Goal: Information Seeking & Learning: Find specific fact

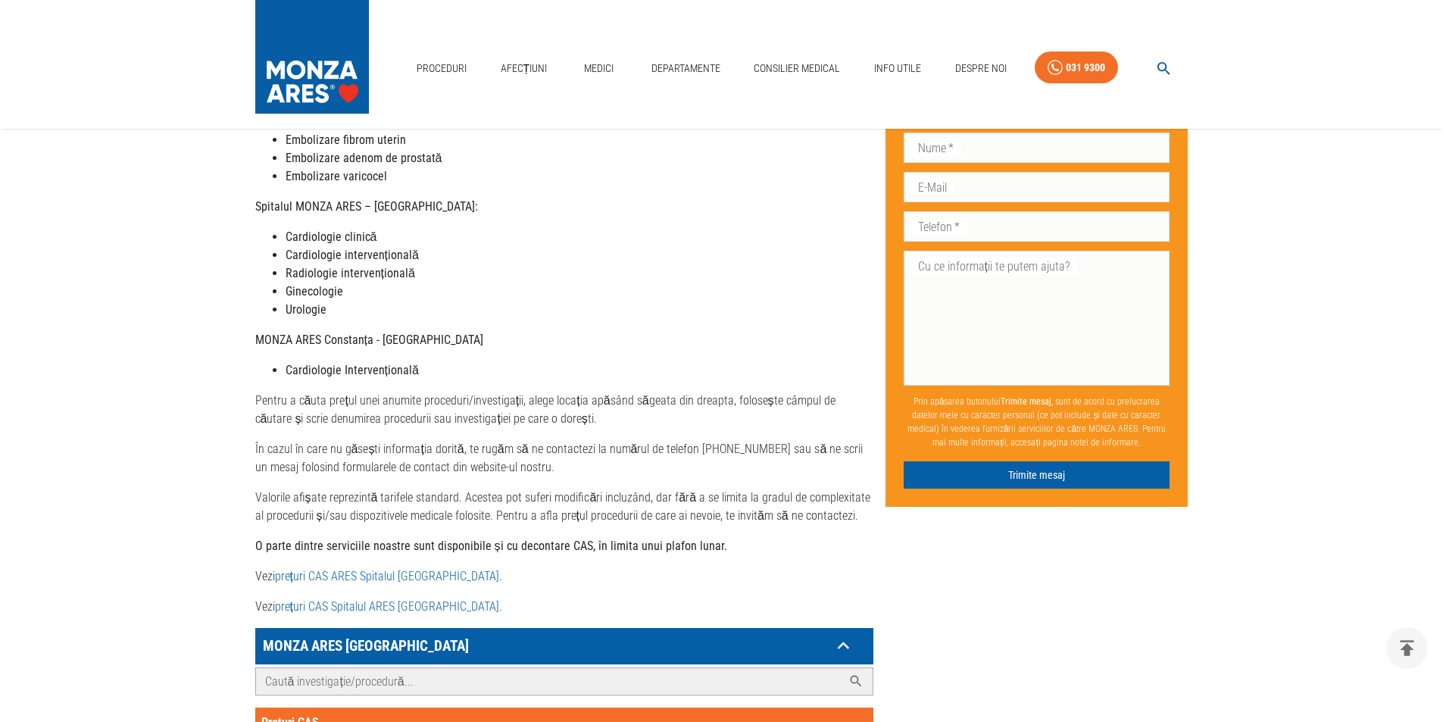
click at [448, 668] on input "Caută investigație/procedură..." at bounding box center [549, 681] width 586 height 27
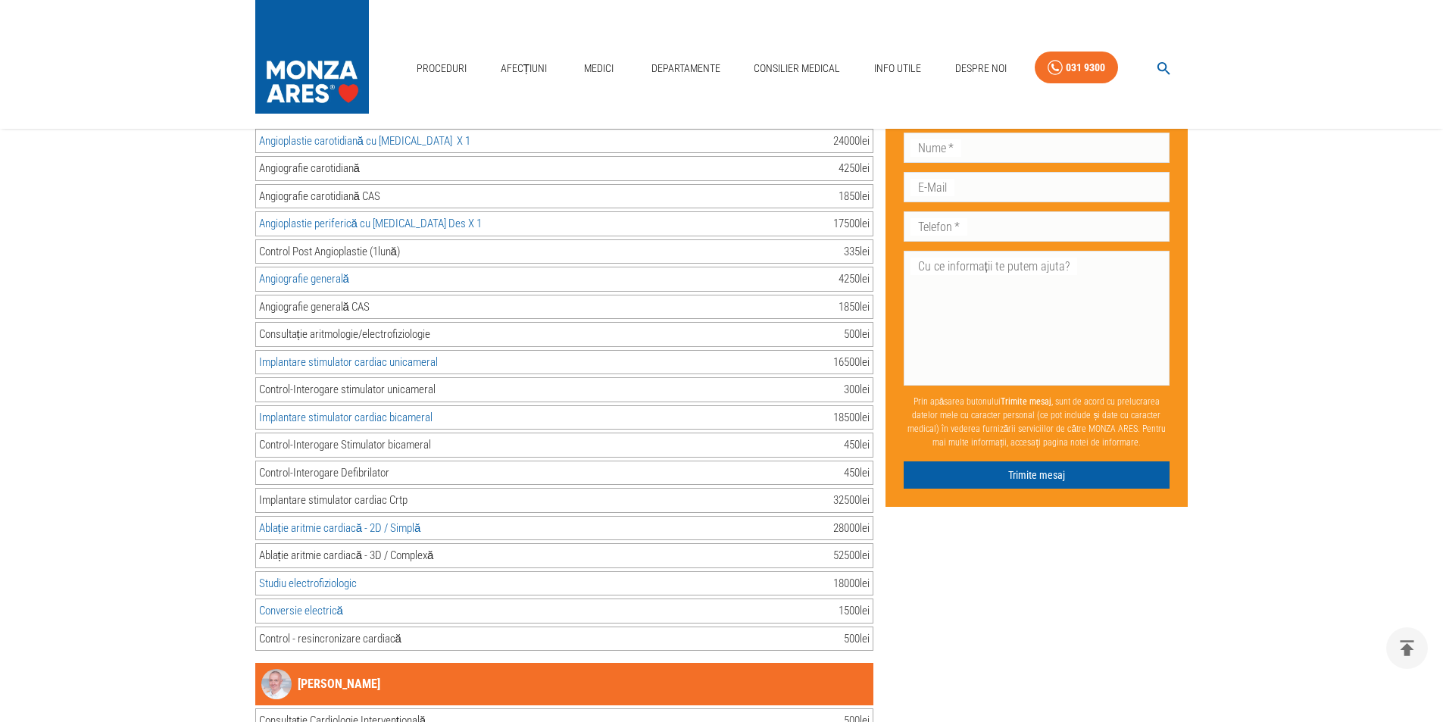
scroll to position [2196, 0]
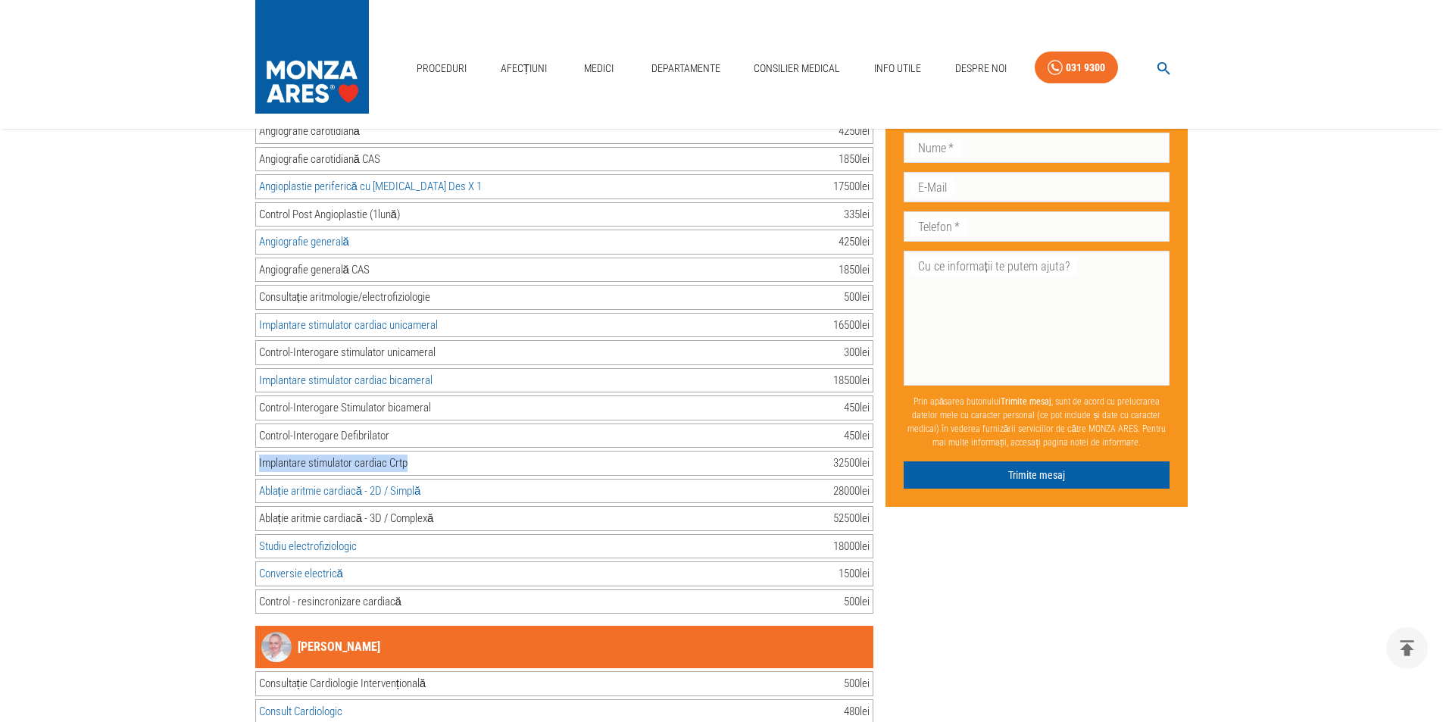
drag, startPoint x: 414, startPoint y: 448, endPoint x: 248, endPoint y: 446, distance: 165.9
copy div "Implantare stimulator cardiac Crtp"
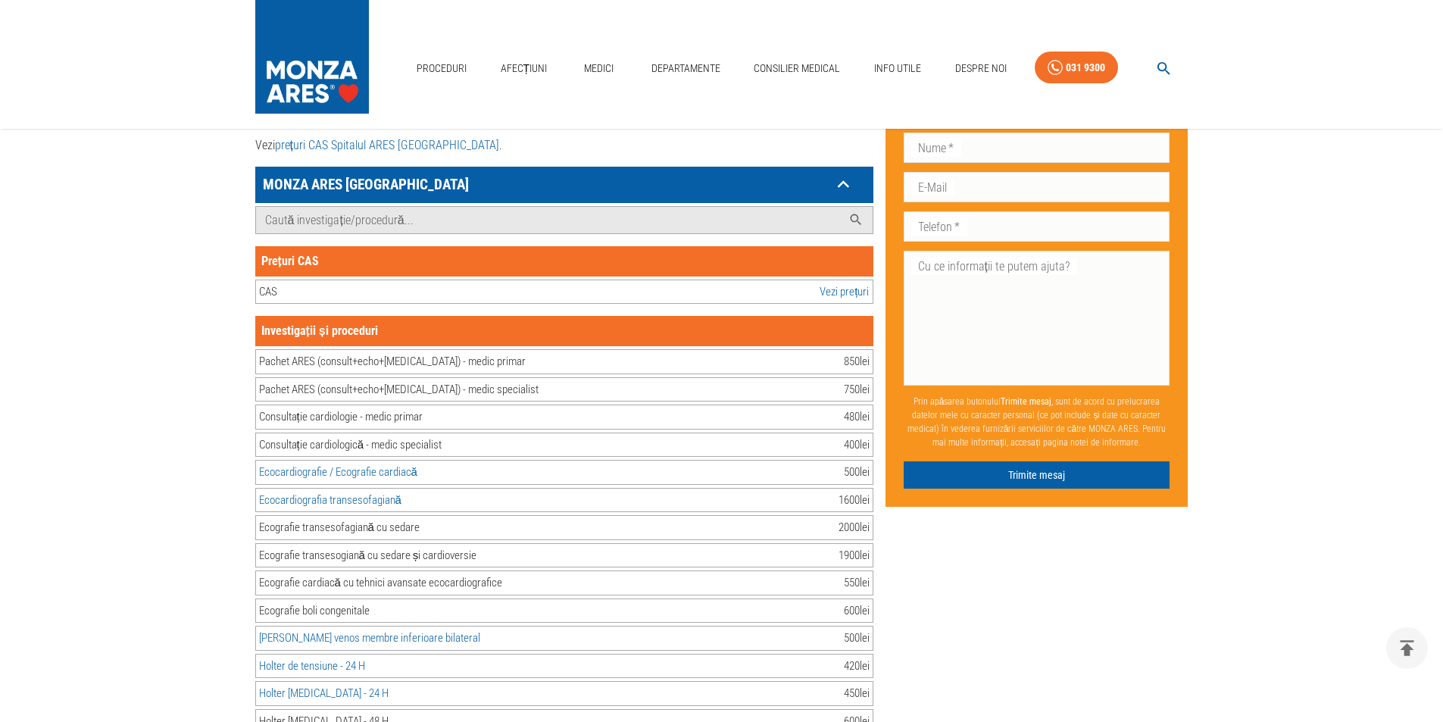
scroll to position [833, 0]
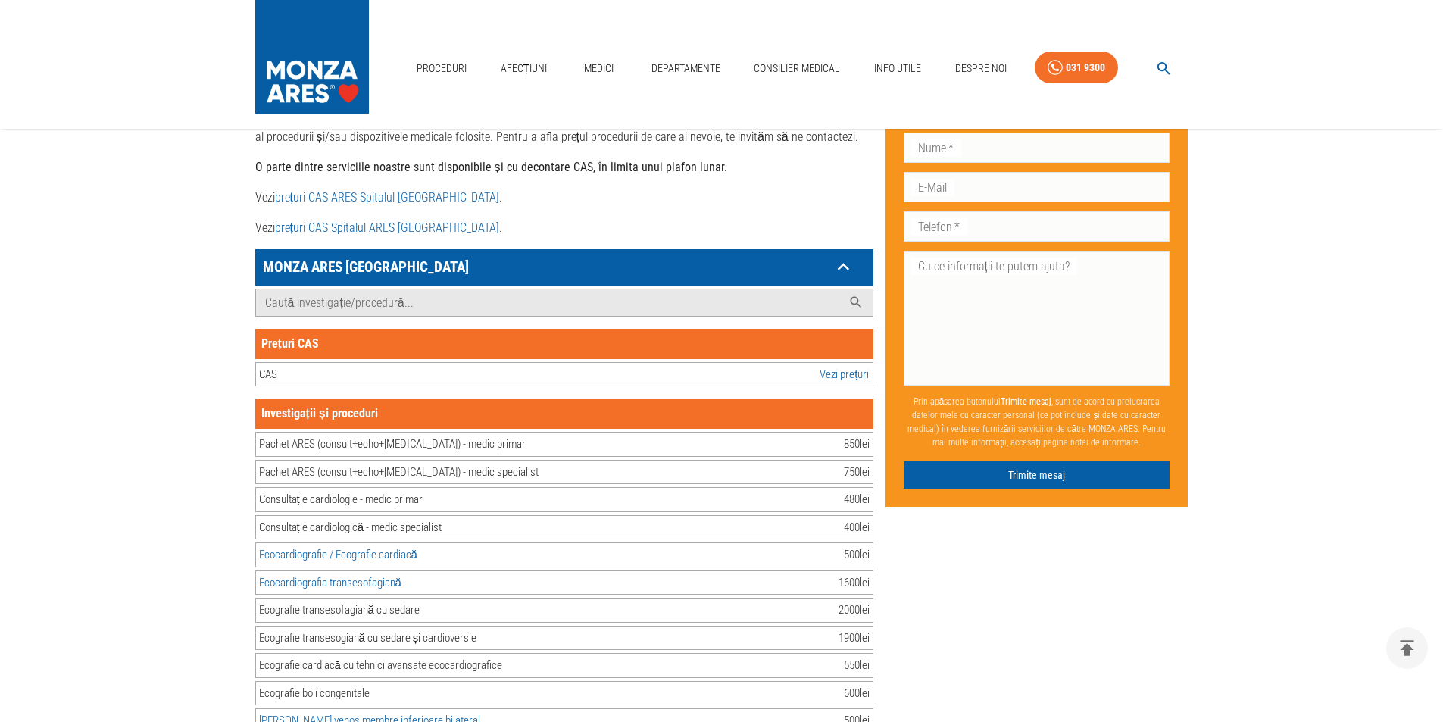
click at [826, 366] on link "Vezi prețuri" at bounding box center [843, 374] width 49 height 17
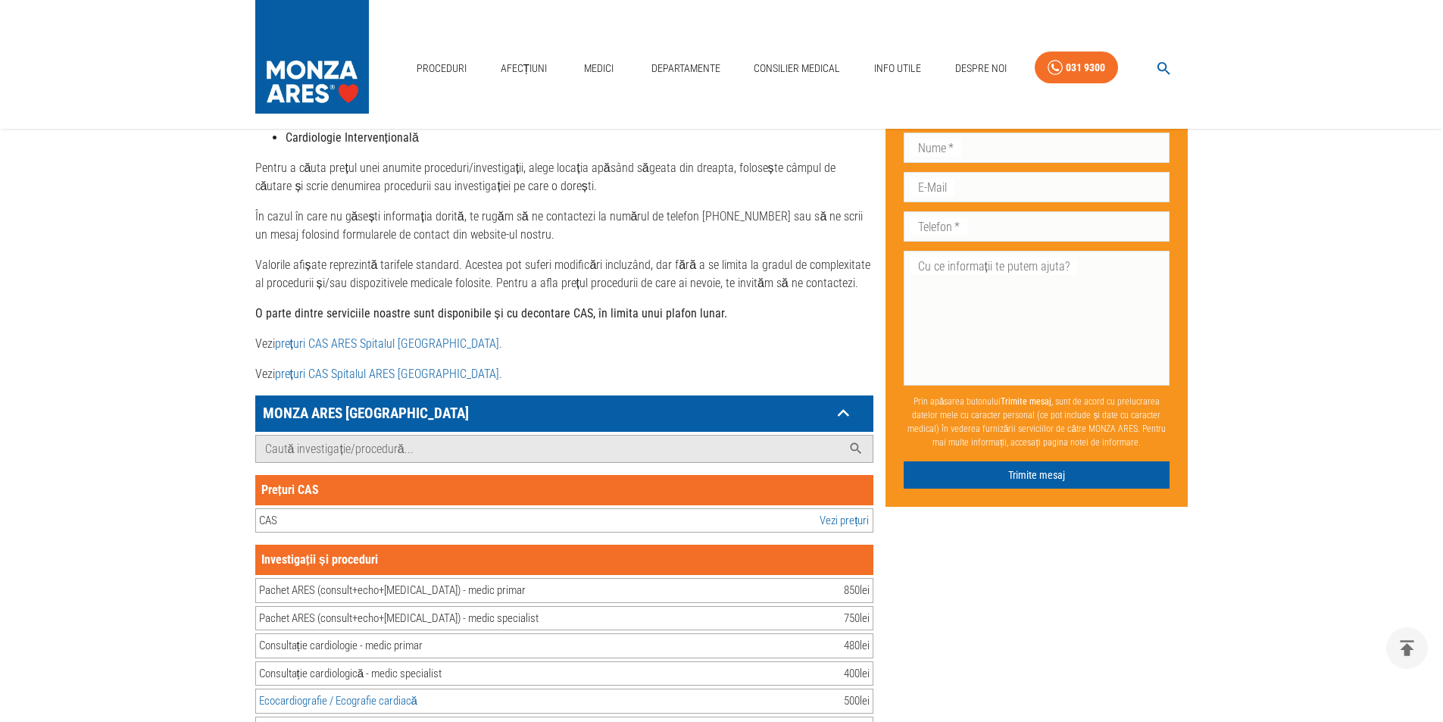
scroll to position [682, 0]
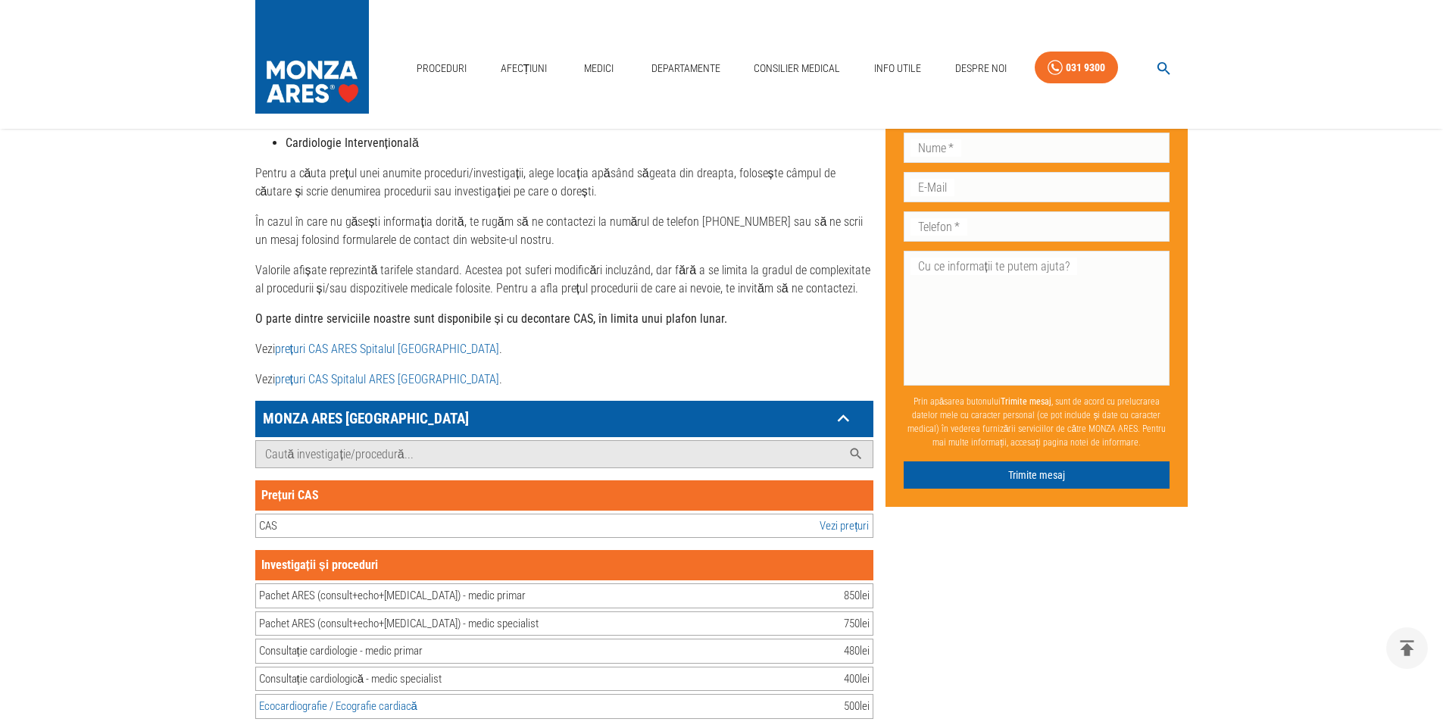
click at [370, 342] on link "prețuri CAS ARES Spitalul [GEOGRAPHIC_DATA]" at bounding box center [387, 349] width 224 height 14
click at [851, 407] on icon at bounding box center [842, 418] width 23 height 23
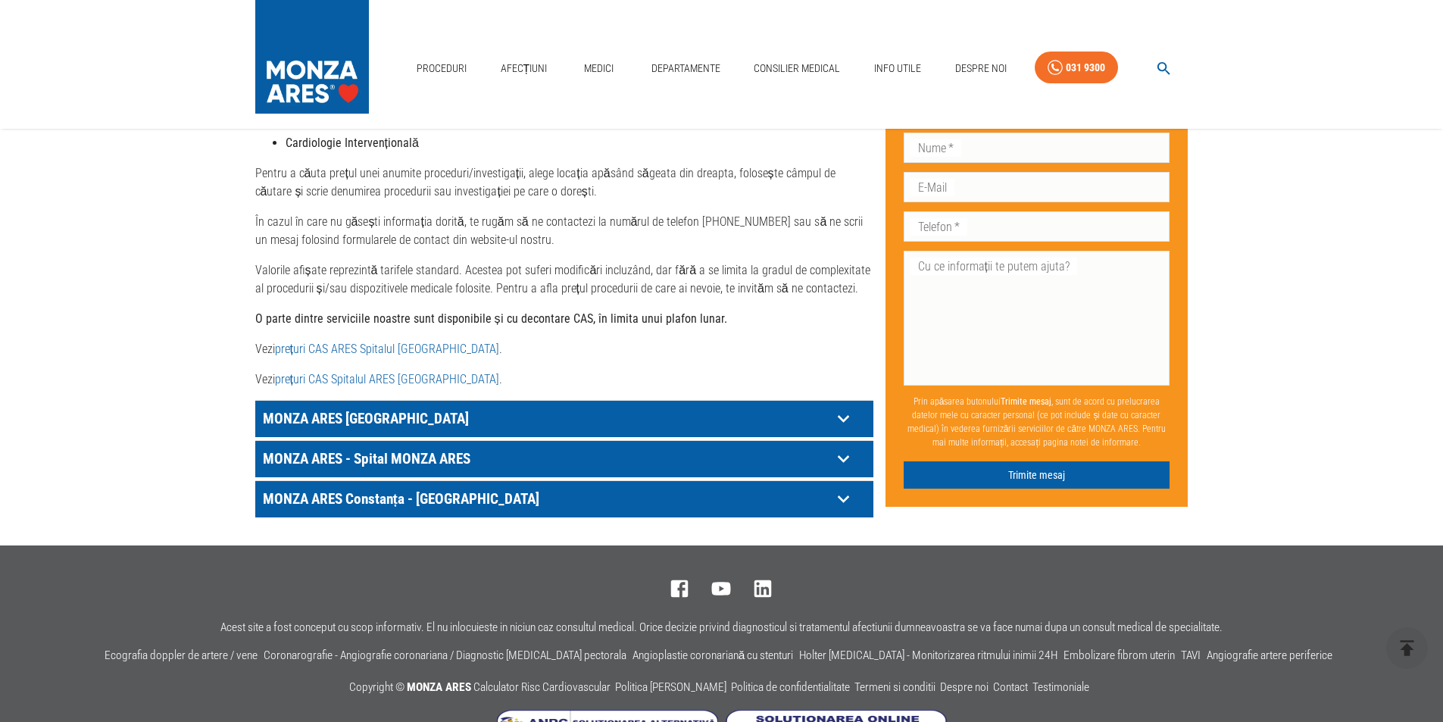
click at [668, 513] on div "CAS Vezi prețuri" at bounding box center [564, 525] width 618 height 25
click at [675, 510] on div "Proceduri Afecțiuni Medici Departamente Consilier Medical Info Utile Despre Noi…" at bounding box center [721, 46] width 1443 height 1457
click at [295, 447] on p "MONZA ARES - Spital MONZA ARES" at bounding box center [545, 458] width 573 height 23
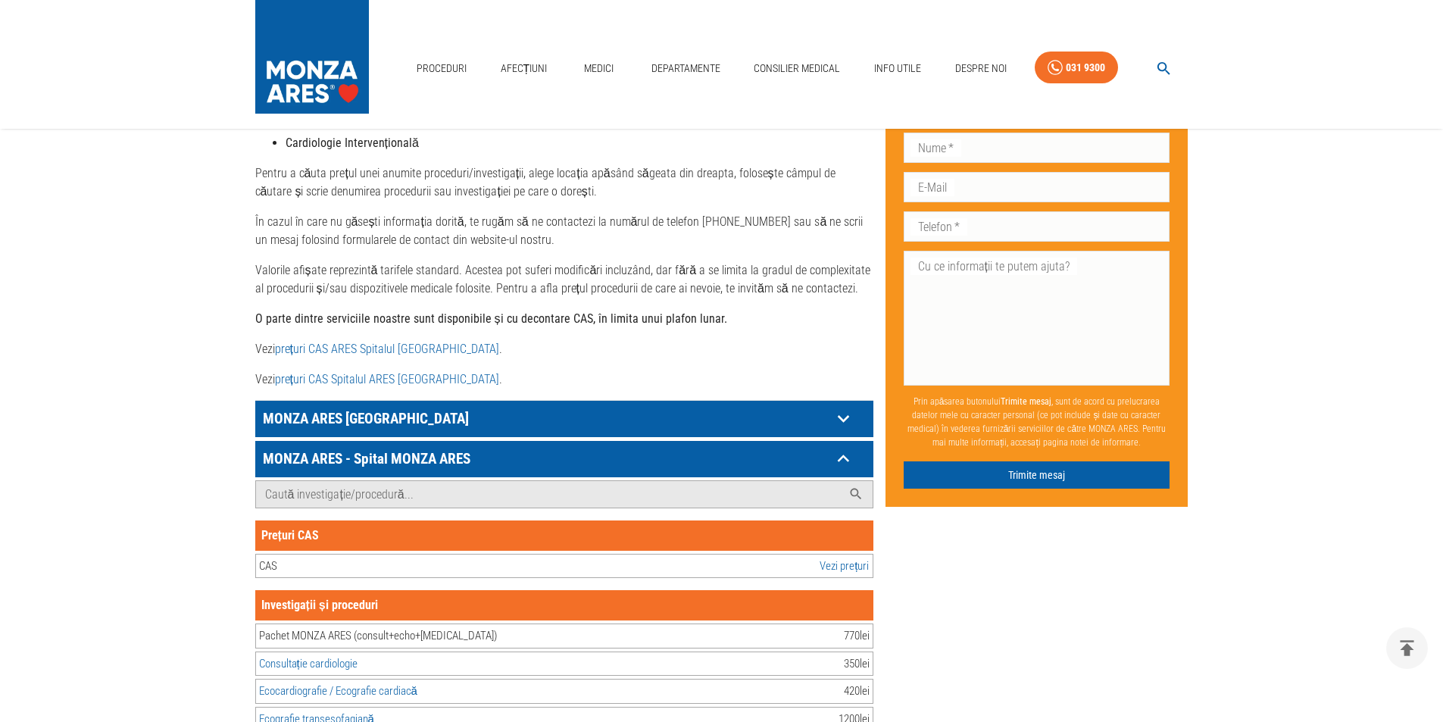
click at [347, 407] on p "MONZA ARES [GEOGRAPHIC_DATA]" at bounding box center [545, 418] width 573 height 23
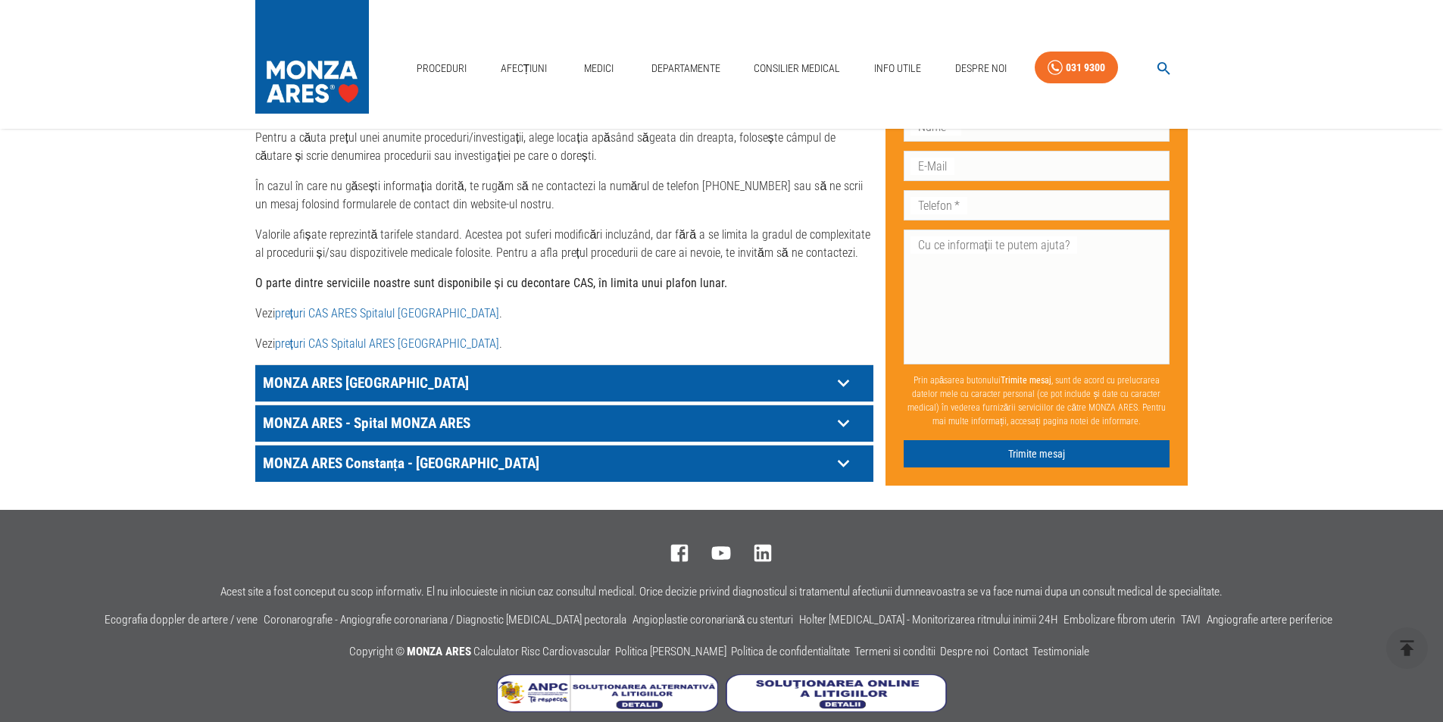
click at [410, 411] on p "MONZA ARES - Spital MONZA ARES" at bounding box center [545, 422] width 573 height 23
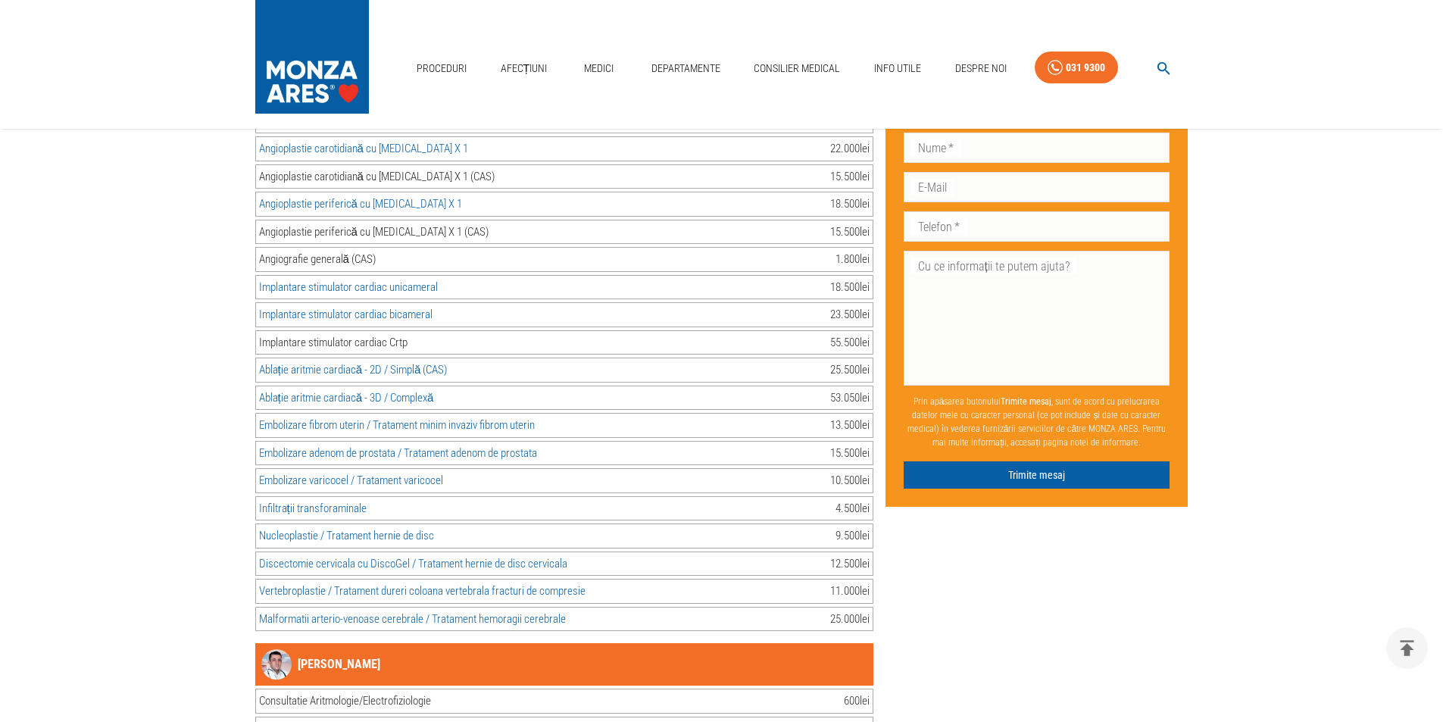
scroll to position [2080, 0]
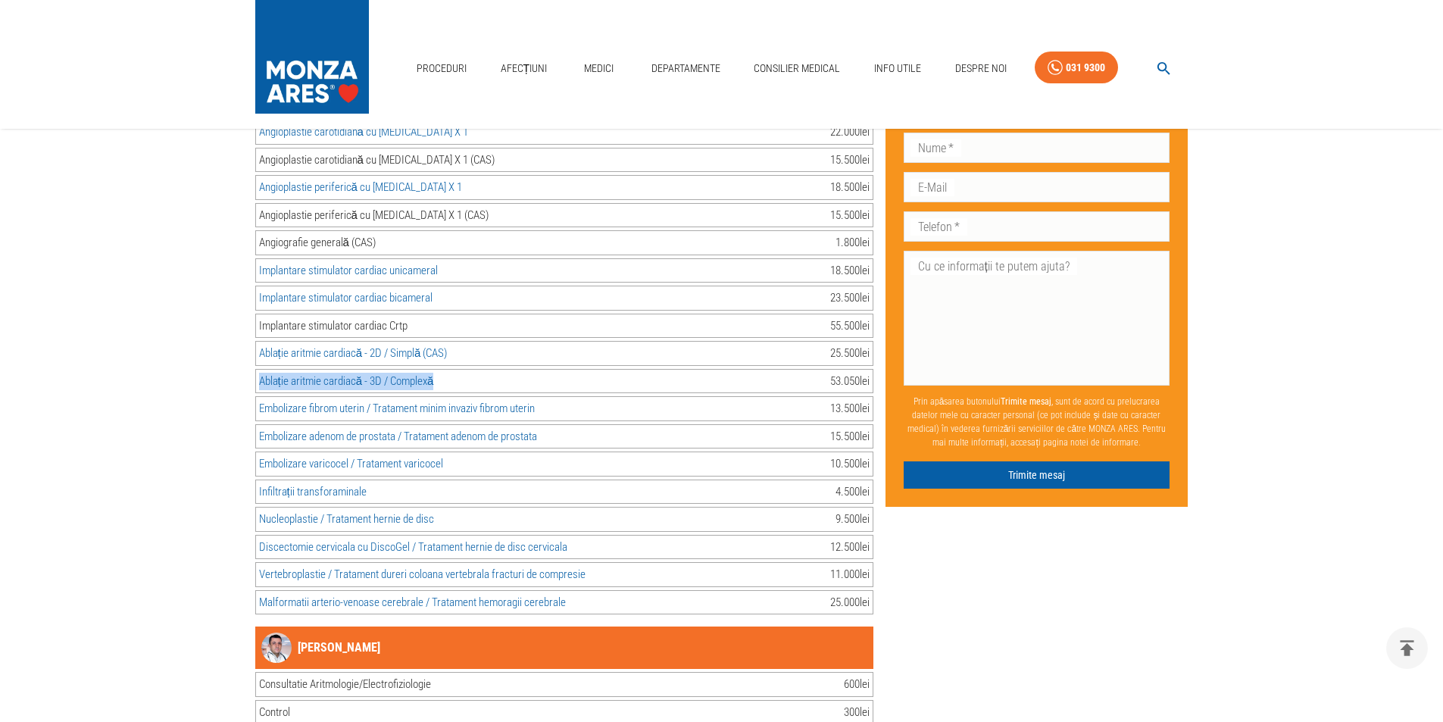
drag, startPoint x: 440, startPoint y: 361, endPoint x: 260, endPoint y: 360, distance: 180.2
click at [260, 369] on div "Ablație aritmie cardiacă - 3D / Complexă 53.050 lei" at bounding box center [564, 381] width 618 height 25
copy link "Ablație aritmie cardiacă - 3D / Complexă"
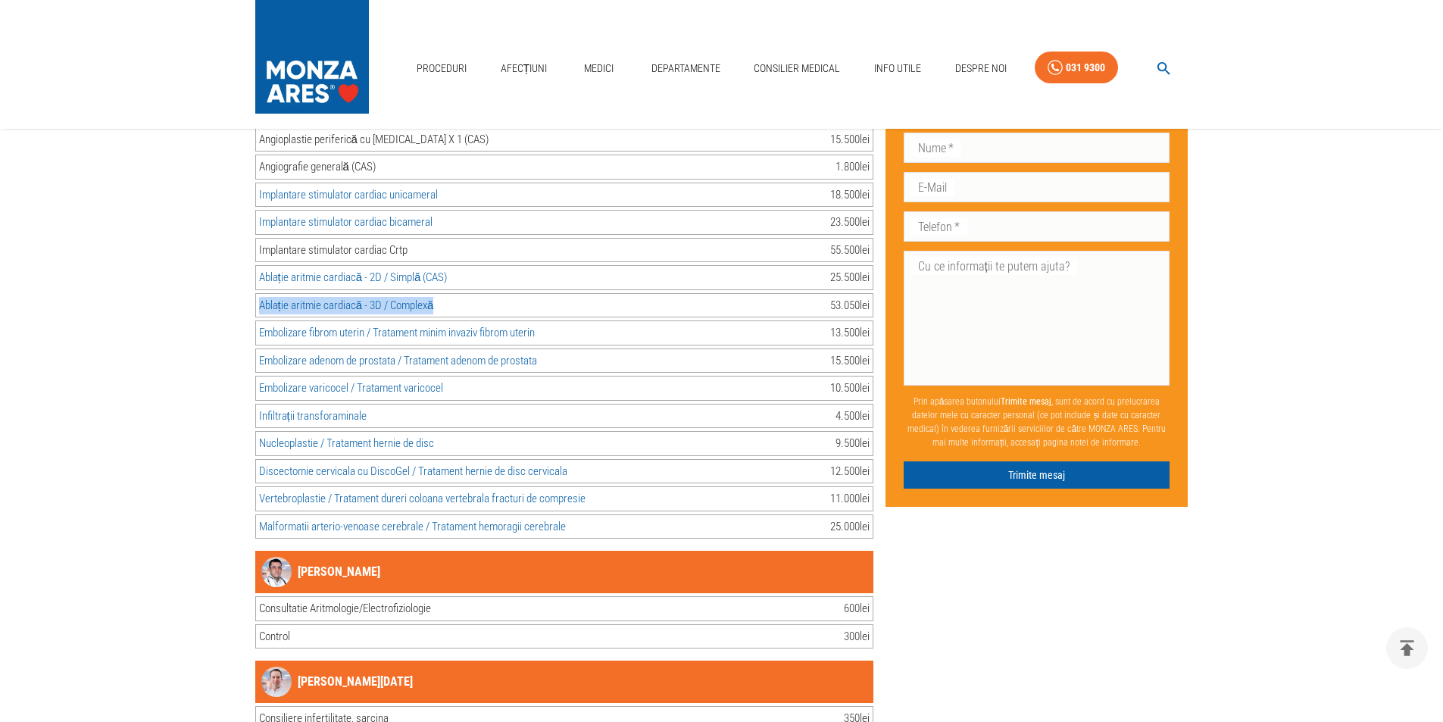
scroll to position [2232, 0]
